Goal: Find specific page/section: Locate item on page

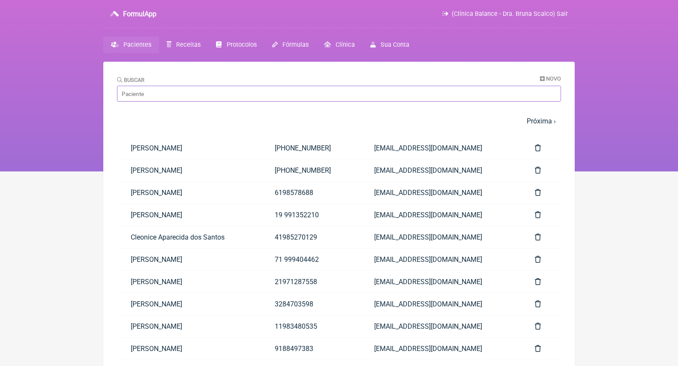
click at [209, 92] on input "Buscar" at bounding box center [339, 94] width 444 height 16
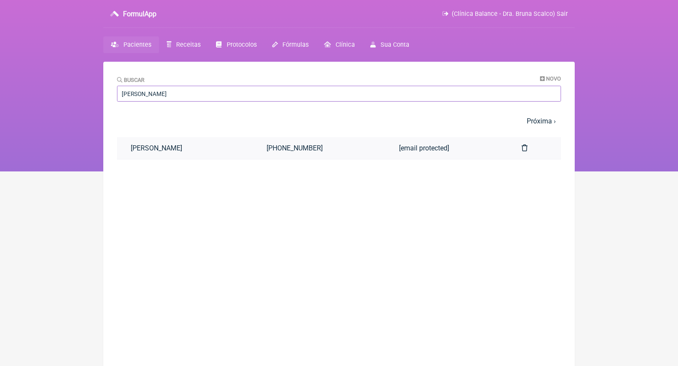
type input "[PERSON_NAME]"
click at [186, 153] on link "[PERSON_NAME]" at bounding box center [185, 148] width 136 height 22
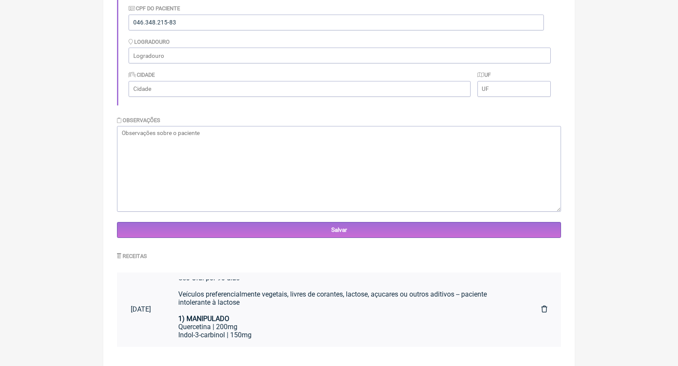
scroll to position [13, 0]
click at [269, 306] on div "Uso Oral por 90 dias Veículos preferencialmente vegetais, livres de corantes, l…" at bounding box center [345, 297] width 335 height 49
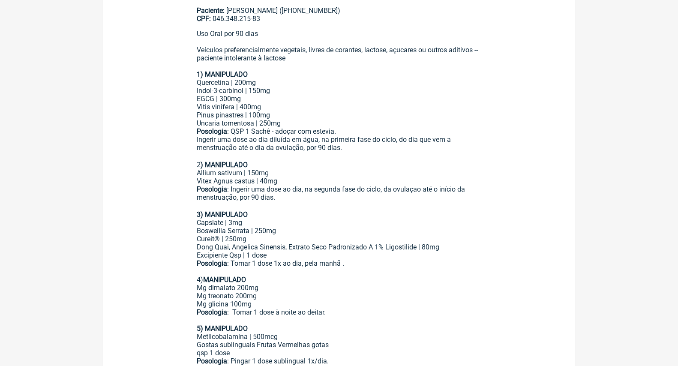
scroll to position [193, 0]
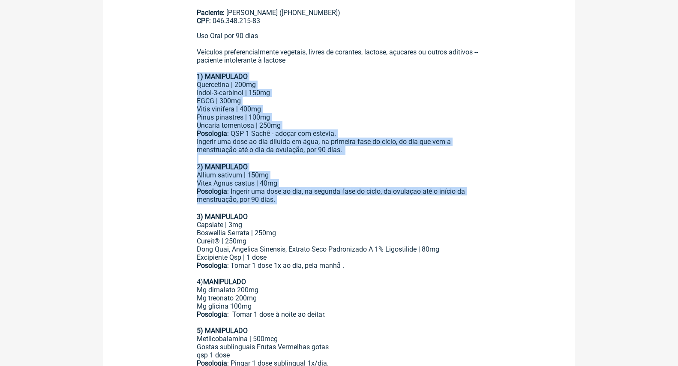
drag, startPoint x: 286, startPoint y: 187, endPoint x: 197, endPoint y: 76, distance: 142.6
click at [197, 75] on div "Uso Oral por 90 dias Veículos preferencialmente vegetais, livres de corantes, l…" at bounding box center [339, 297] width 284 height 531
copy div "1) MANIPULADO Quercetina | 200mg Indol-3-carbinol | 150mg EGCG | 300mg Vitis vi…"
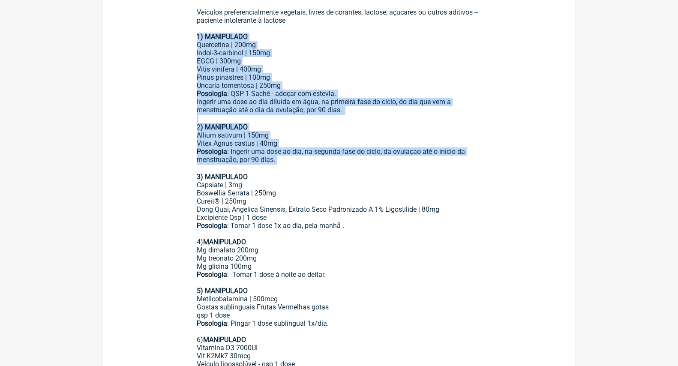
scroll to position [234, 0]
